Goal: Information Seeking & Learning: Check status

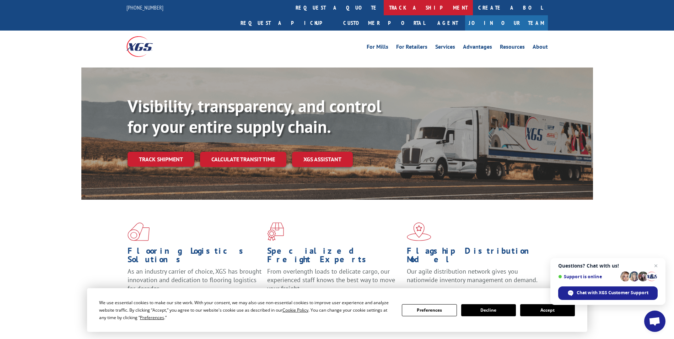
click at [384, 9] on link "track a shipment" at bounding box center [428, 7] width 89 height 15
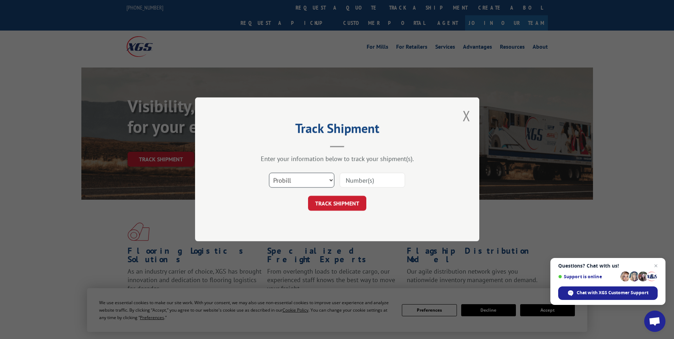
click at [319, 176] on select "Select category... Probill BOL PO" at bounding box center [301, 180] width 65 height 15
select select "bol"
click at [269, 173] on select "Select category... Probill BOL PO" at bounding box center [301, 180] width 65 height 15
click at [365, 182] on input at bounding box center [372, 180] width 65 height 15
paste input "5590620"
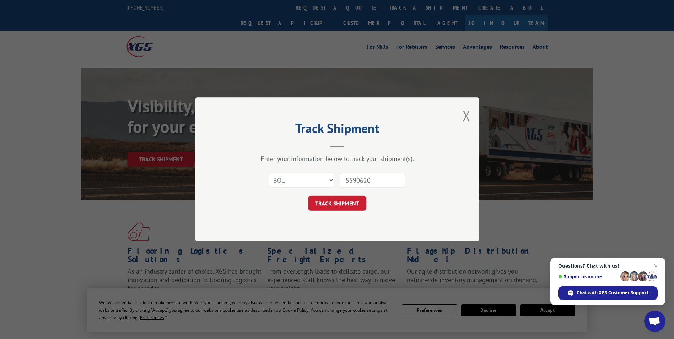
type input "5590620"
click at [336, 195] on form "Select category... Probill BOL PO 5590620 TRACK SHIPMENT" at bounding box center [337, 190] width 213 height 42
click at [336, 200] on button "TRACK SHIPMENT" at bounding box center [337, 203] width 58 height 15
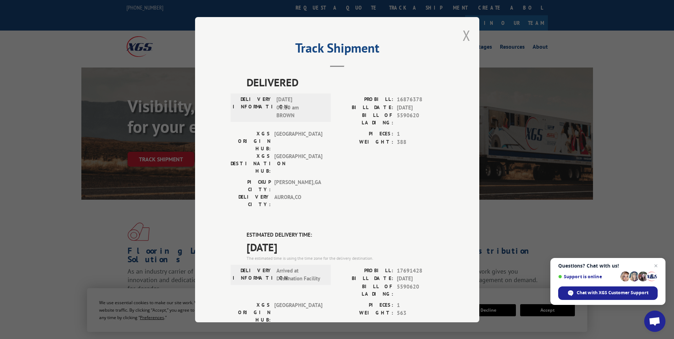
click at [463, 32] on button "Close modal" at bounding box center [467, 35] width 8 height 19
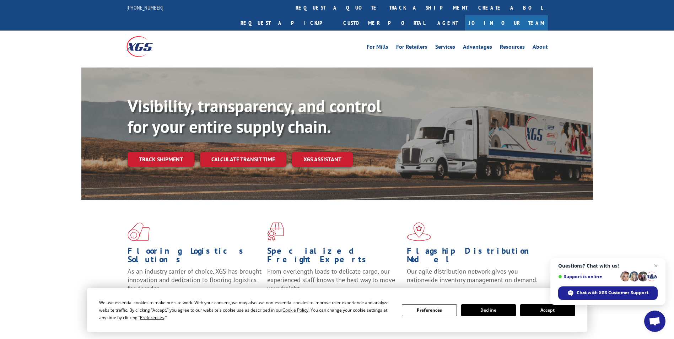
drag, startPoint x: 630, startPoint y: 68, endPoint x: 618, endPoint y: 64, distance: 12.5
click at [630, 68] on div "Visibility, transparency, and control for your entire supply chain. Track shipm…" at bounding box center [337, 141] width 674 height 146
